Goal: Information Seeking & Learning: Learn about a topic

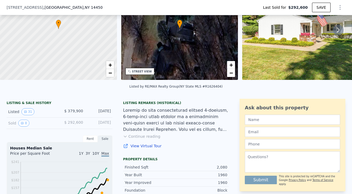
scroll to position [54, 0]
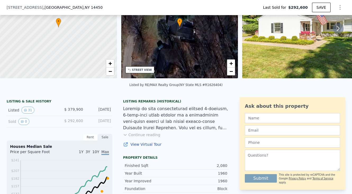
click at [156, 132] on button "Continue reading" at bounding box center [141, 134] width 37 height 5
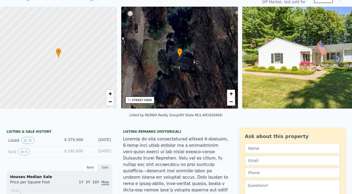
scroll to position [0, 0]
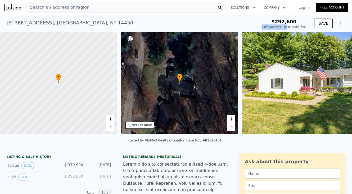
drag, startPoint x: 268, startPoint y: 27, endPoint x: 290, endPoint y: 27, distance: 22.0
click at [290, 27] on div "Off Market, last sold for" at bounding box center [284, 26] width 43 height 5
click at [136, 22] on div "[STREET_ADDRESS] Sold [DATE] for $379,900" at bounding box center [132, 24] width 250 height 15
click at [136, 2] on div "Search an address or region" at bounding box center [125, 7] width 200 height 11
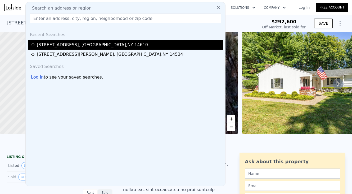
click at [105, 47] on div "[STREET_ADDRESS]" at bounding box center [92, 45] width 111 height 6
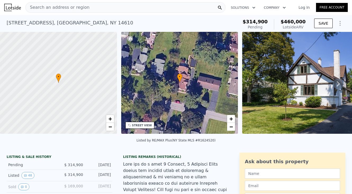
type input "0.5"
type input "1525"
type input "2877"
type input "14375"
type input "31363"
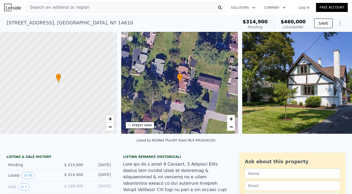
type input "$ 488,000"
type input "5"
type input "$ 49,029"
